Goal: Transaction & Acquisition: Purchase product/service

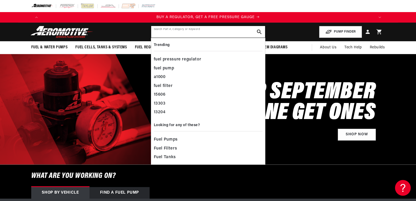
click at [160, 30] on input "text" at bounding box center [208, 32] width 114 height 12
paste input "Aeromotive Replacement Fuel Filter"
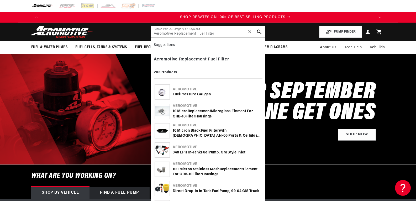
scroll to position [0, 665]
type input "Aeromotive Replacement Fuel Filter"
click at [182, 171] on div "100 Micron Stainless Mesh Replacement Element for ORB-10 Filter Housings" at bounding box center [217, 172] width 89 height 10
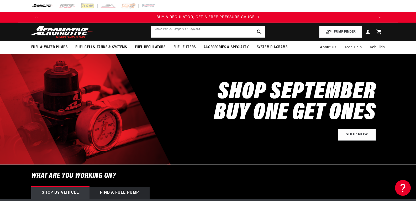
click at [196, 31] on input "text" at bounding box center [208, 32] width 114 height 12
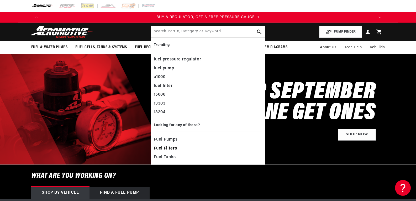
click at [173, 150] on span "Fuel Filters" at bounding box center [165, 148] width 23 height 7
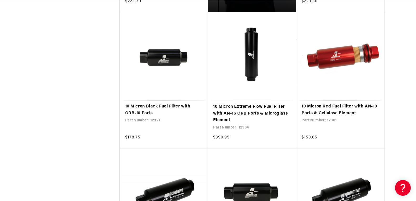
scroll to position [0, 665]
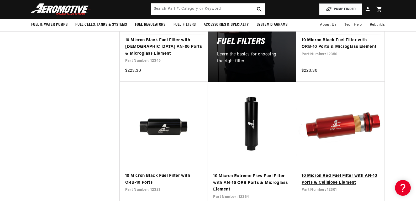
scroll to position [315, 0]
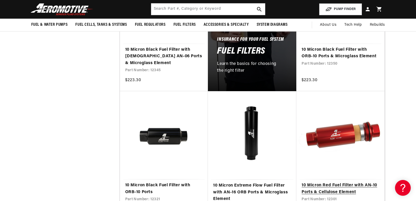
click at [347, 182] on link "10 Micron Red Fuel Filter with AN-10 Ports & Cellulose Element" at bounding box center [340, 188] width 78 height 13
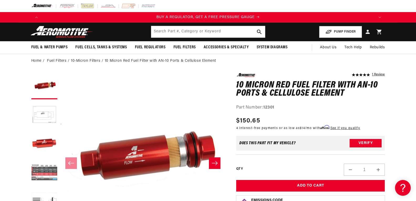
click at [47, 174] on button "Load image 4 in gallery view" at bounding box center [44, 173] width 26 height 26
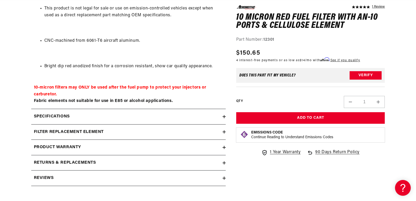
scroll to position [0, 998]
click at [46, 118] on h2 "Specifications" at bounding box center [52, 116] width 36 height 7
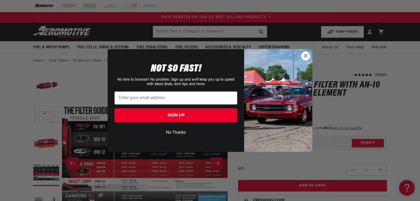
scroll to position [0, 665]
click at [302, 57] on circle "Close dialog" at bounding box center [305, 55] width 9 height 9
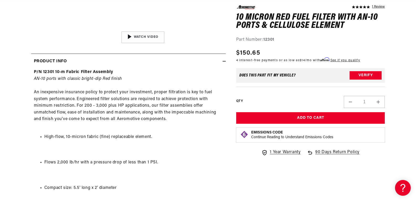
scroll to position [0, 0]
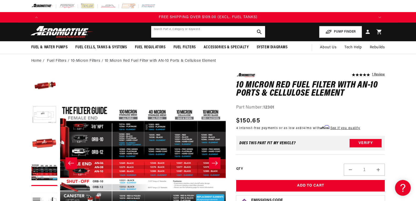
click at [166, 32] on input "text" at bounding box center [208, 32] width 114 height 12
type input "16012084"
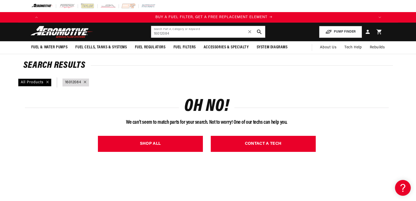
scroll to position [0, 333]
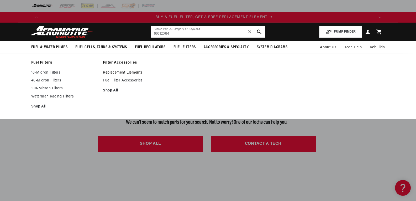
scroll to position [0, 333]
click at [130, 73] on link "Replacement Elements" at bounding box center [136, 72] width 67 height 5
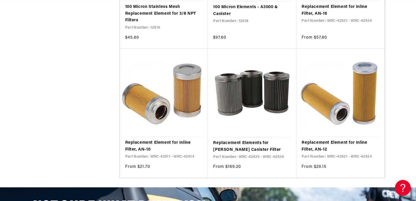
scroll to position [787, 0]
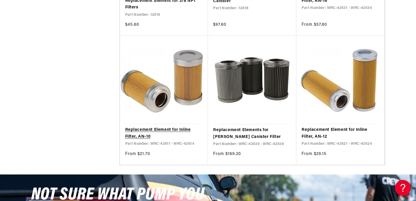
click at [140, 131] on link "Replacement Element for Inline Filter, AN-10" at bounding box center [164, 132] width 78 height 13
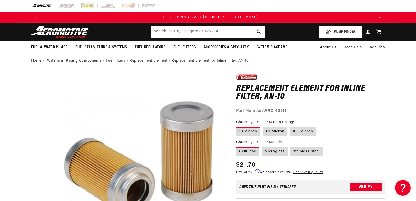
scroll to position [0, 447]
